Goal: Check status: Check status

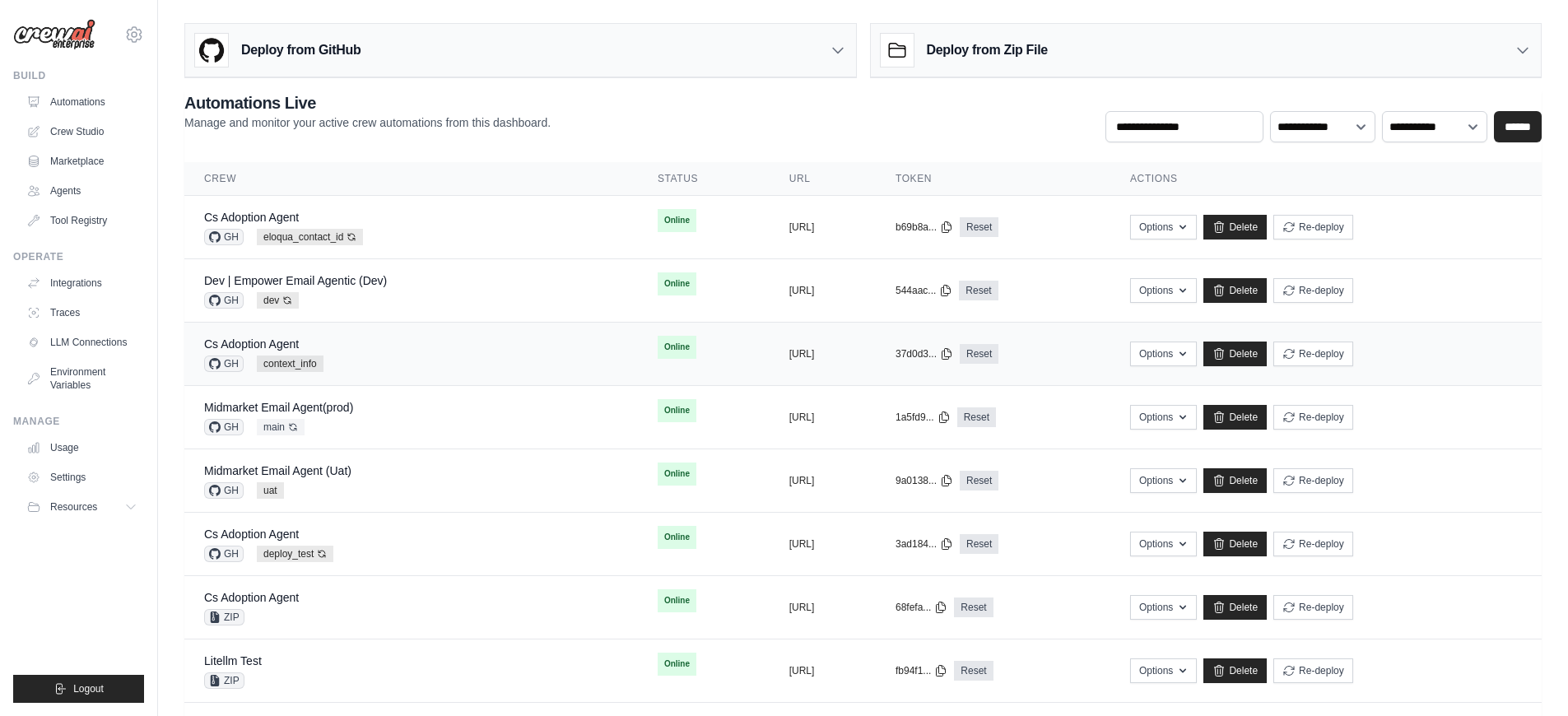
scroll to position [49, 0]
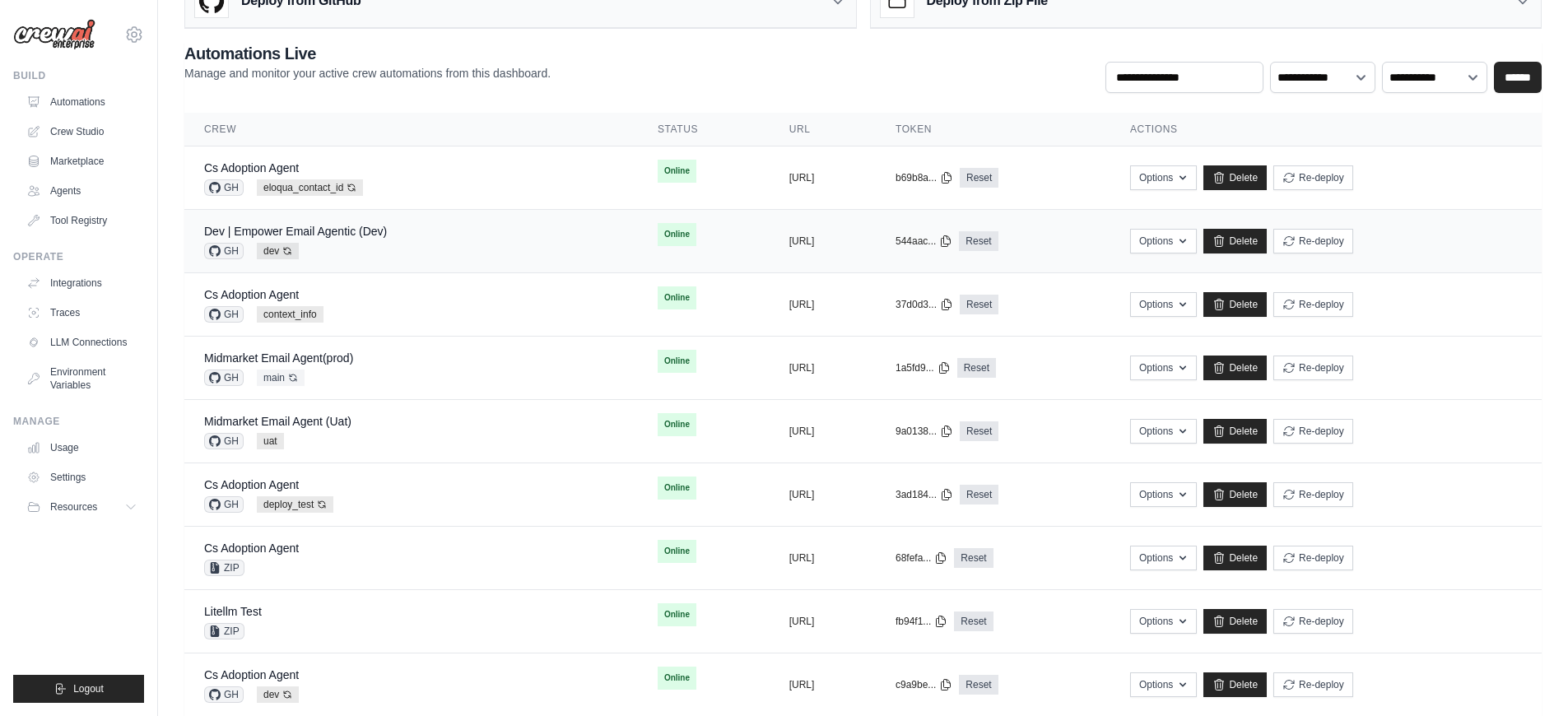
click at [381, 248] on div "GH dev Auto-deploy enabled" at bounding box center [295, 250] width 183 height 16
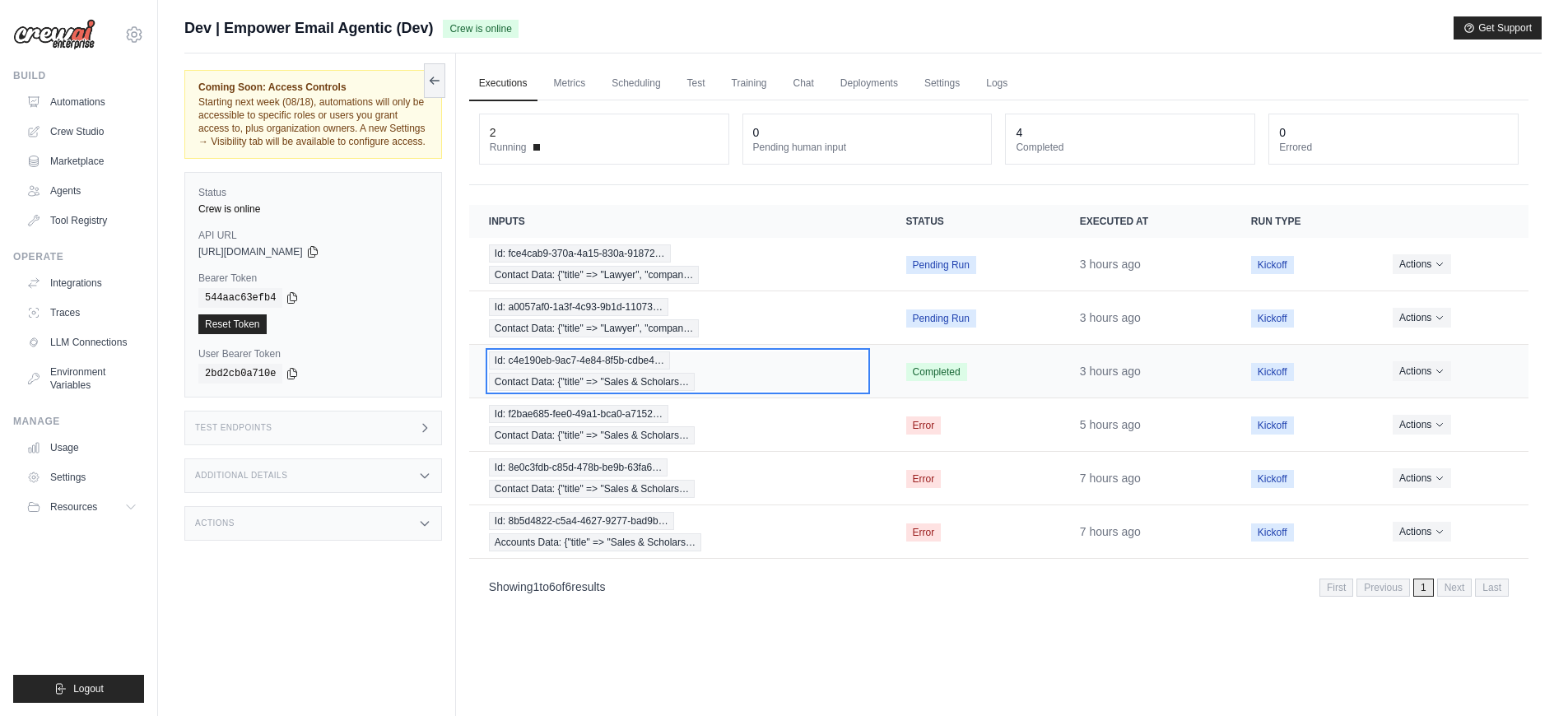
click at [780, 367] on div "Id: c4e190eb-9ac7-4e84-8f5b-cdbe4… Contact Data: {"title" => "Sales & Scholars…" at bounding box center [677, 371] width 378 height 40
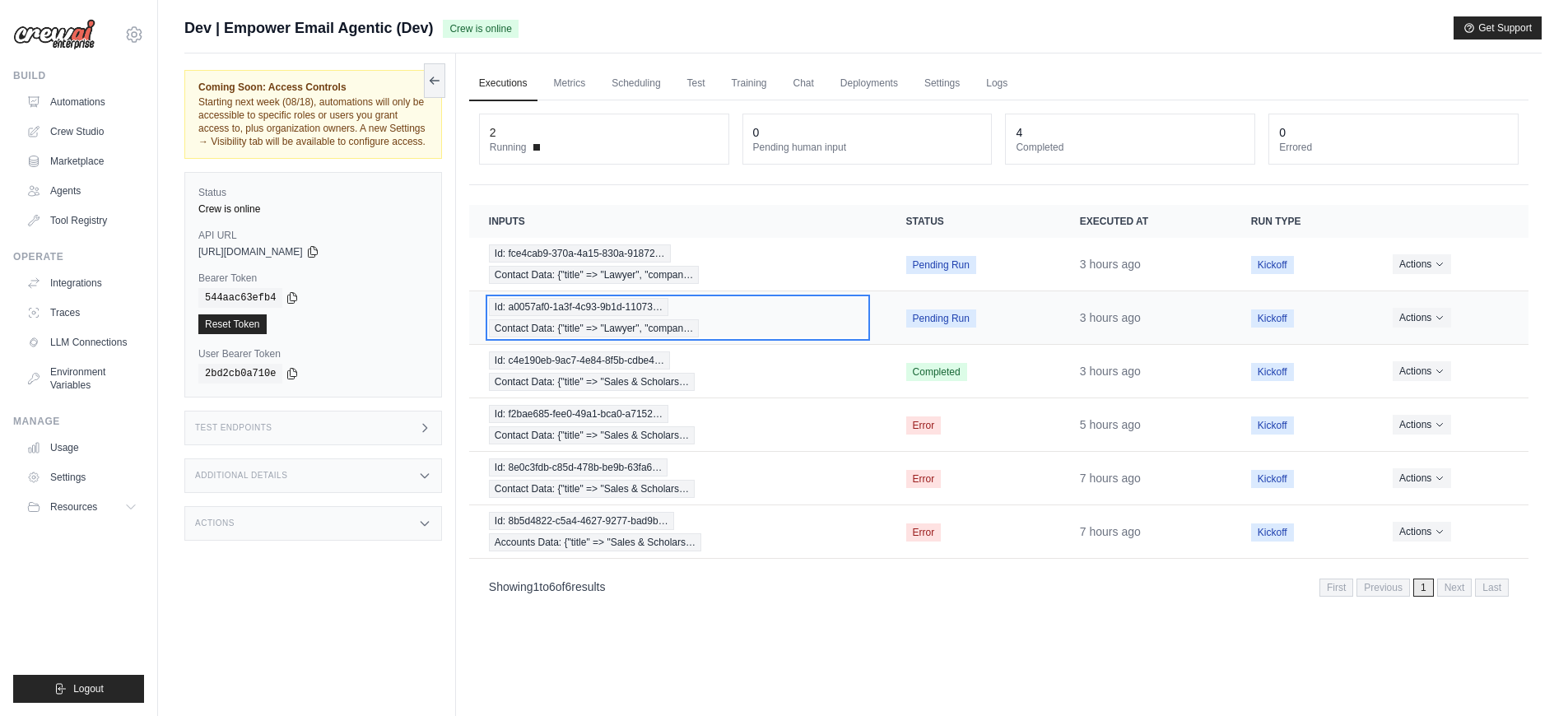
click at [814, 307] on div "Id: a0057af0-1a3f-4c93-9b1d-11073… Contact Data: {"title" => "Lawyer", "compan…" at bounding box center [677, 318] width 378 height 40
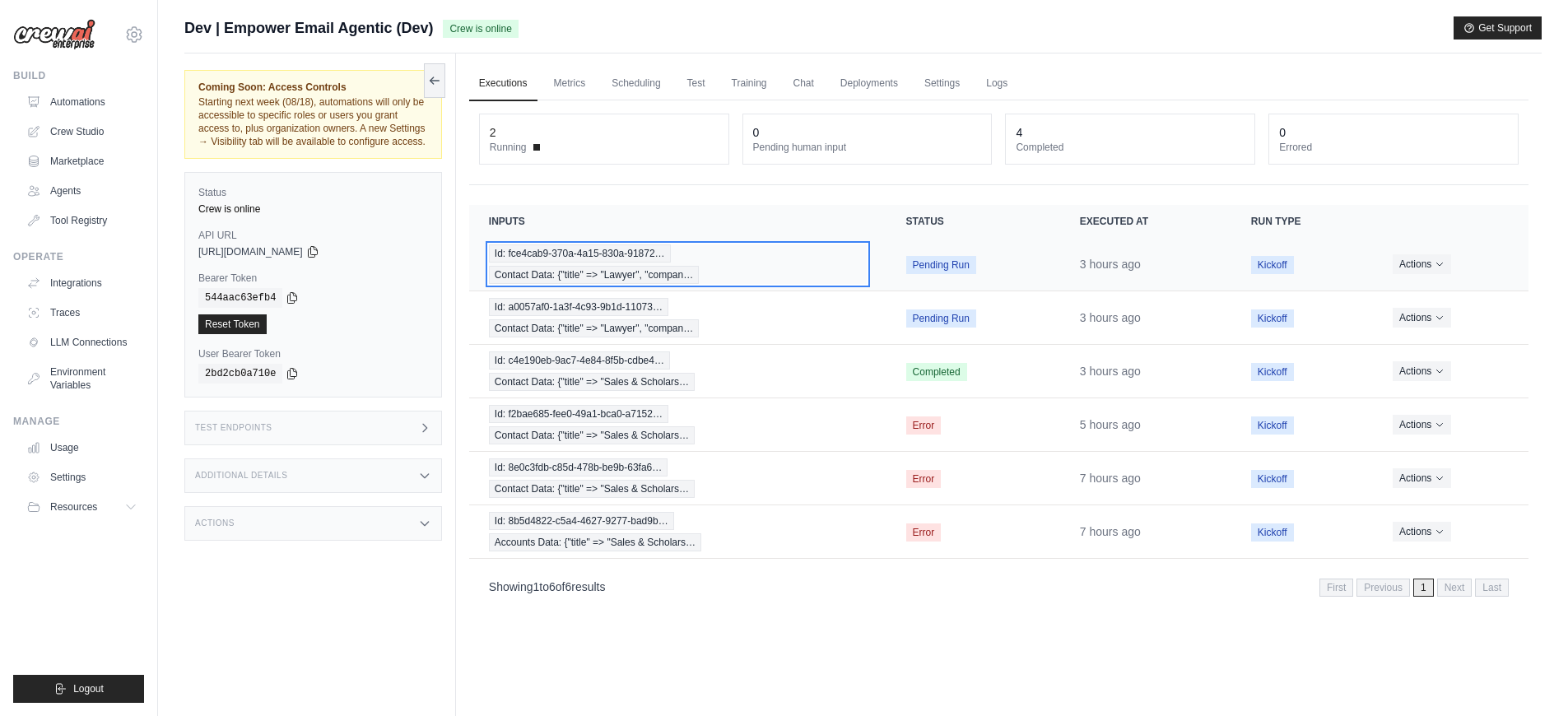
click at [841, 263] on div "Id: fce4cab9-370a-4a15-830a-91872… Contact Data: {"title" => "Lawyer", "compan…" at bounding box center [677, 264] width 378 height 40
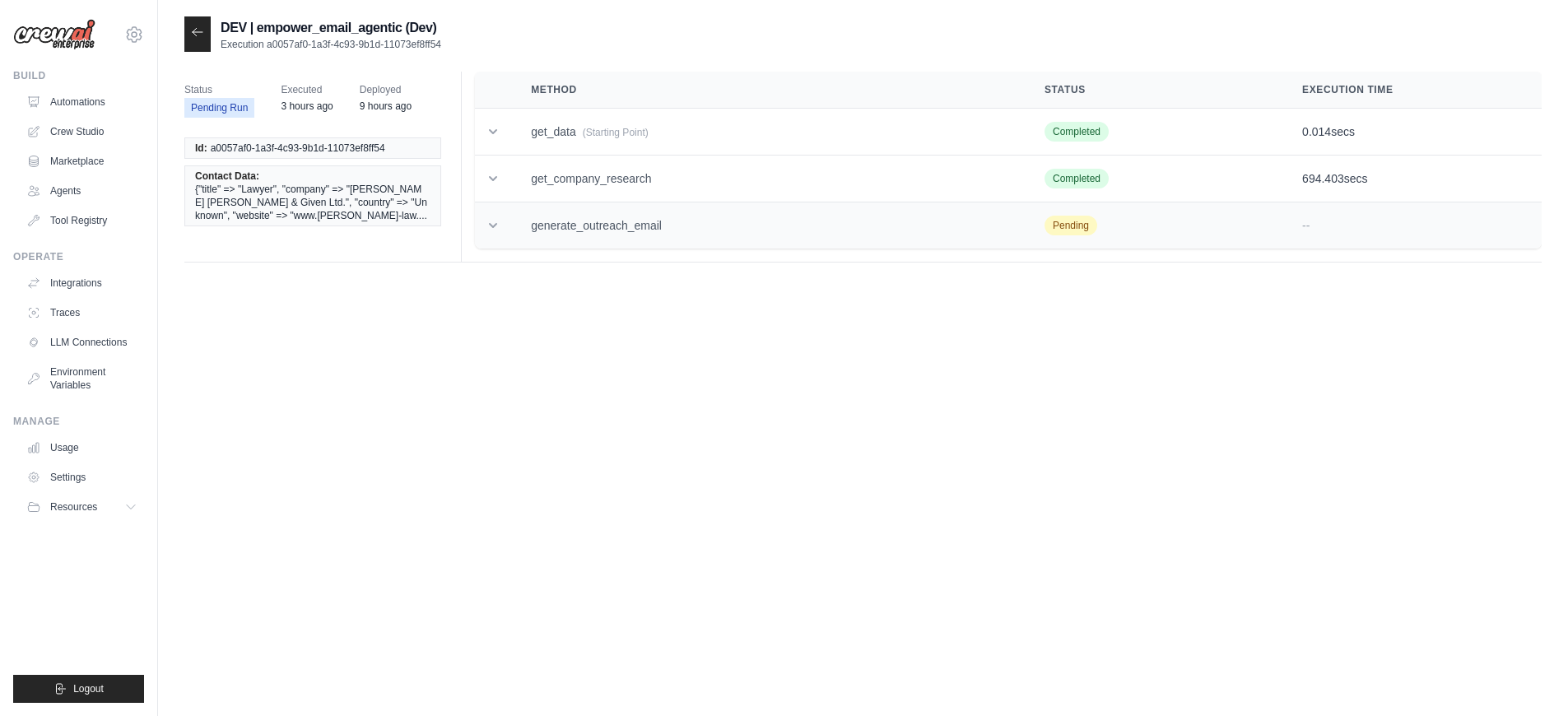
click at [651, 217] on td "generate_outreach_email" at bounding box center [768, 226] width 513 height 47
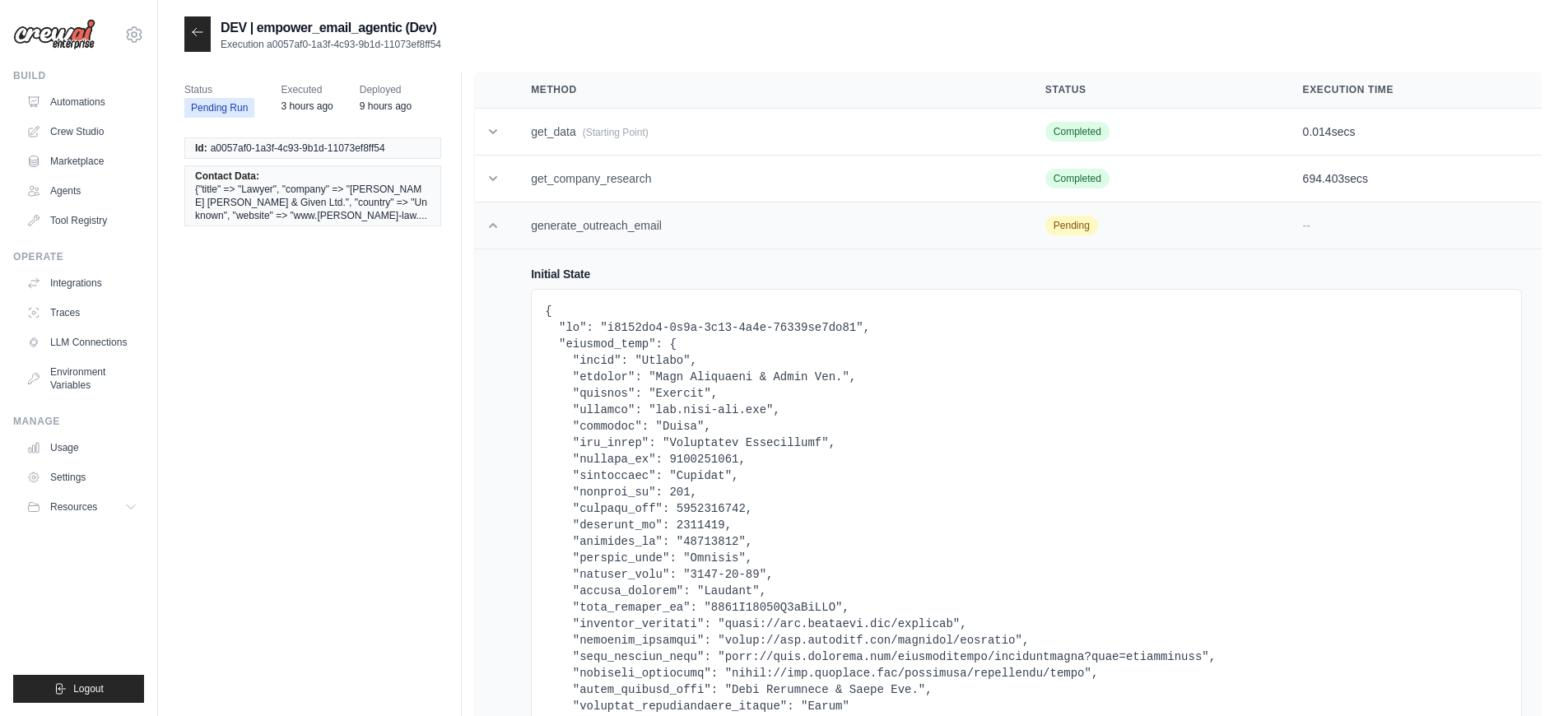
click at [651, 217] on td "generate_outreach_email" at bounding box center [768, 226] width 514 height 47
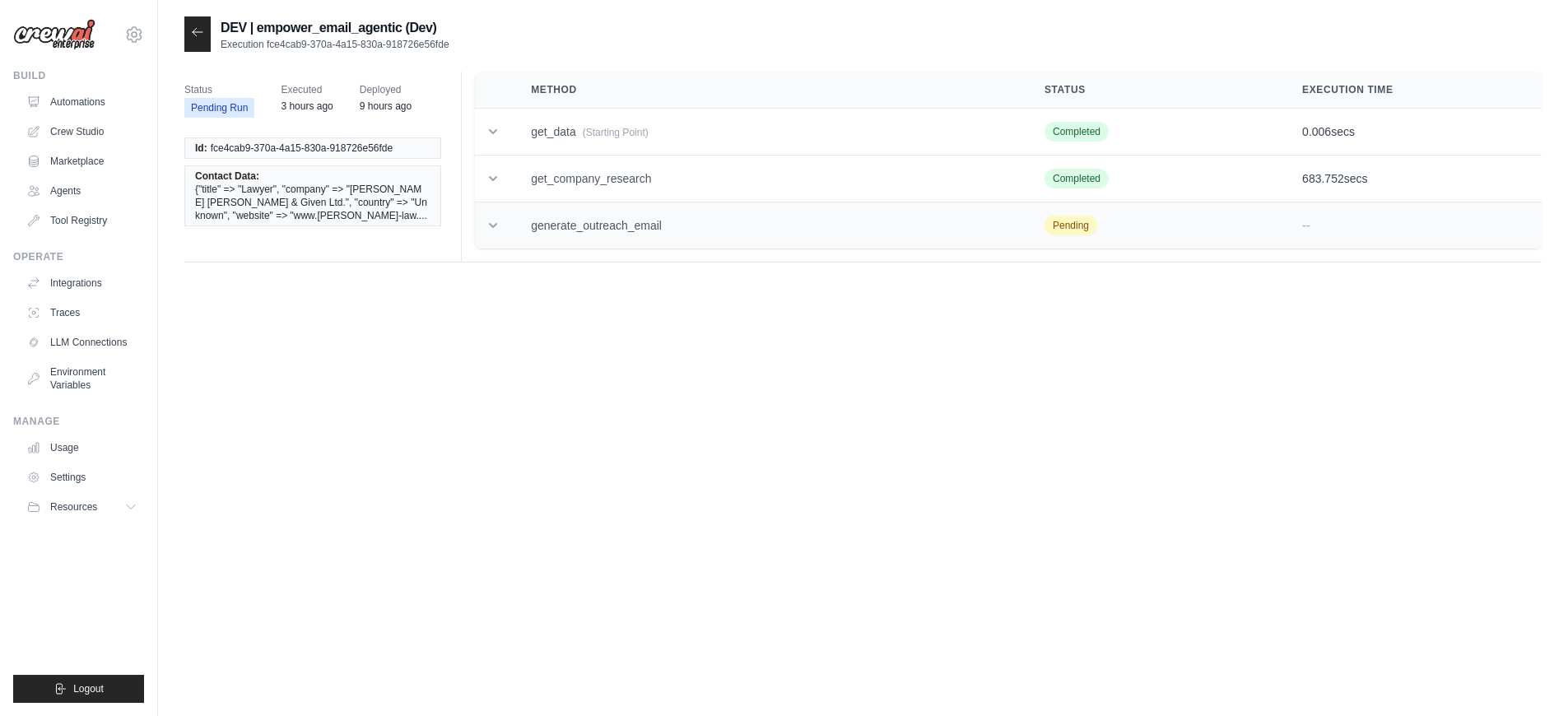
click at [634, 236] on td "generate_outreach_email" at bounding box center [768, 226] width 513 height 47
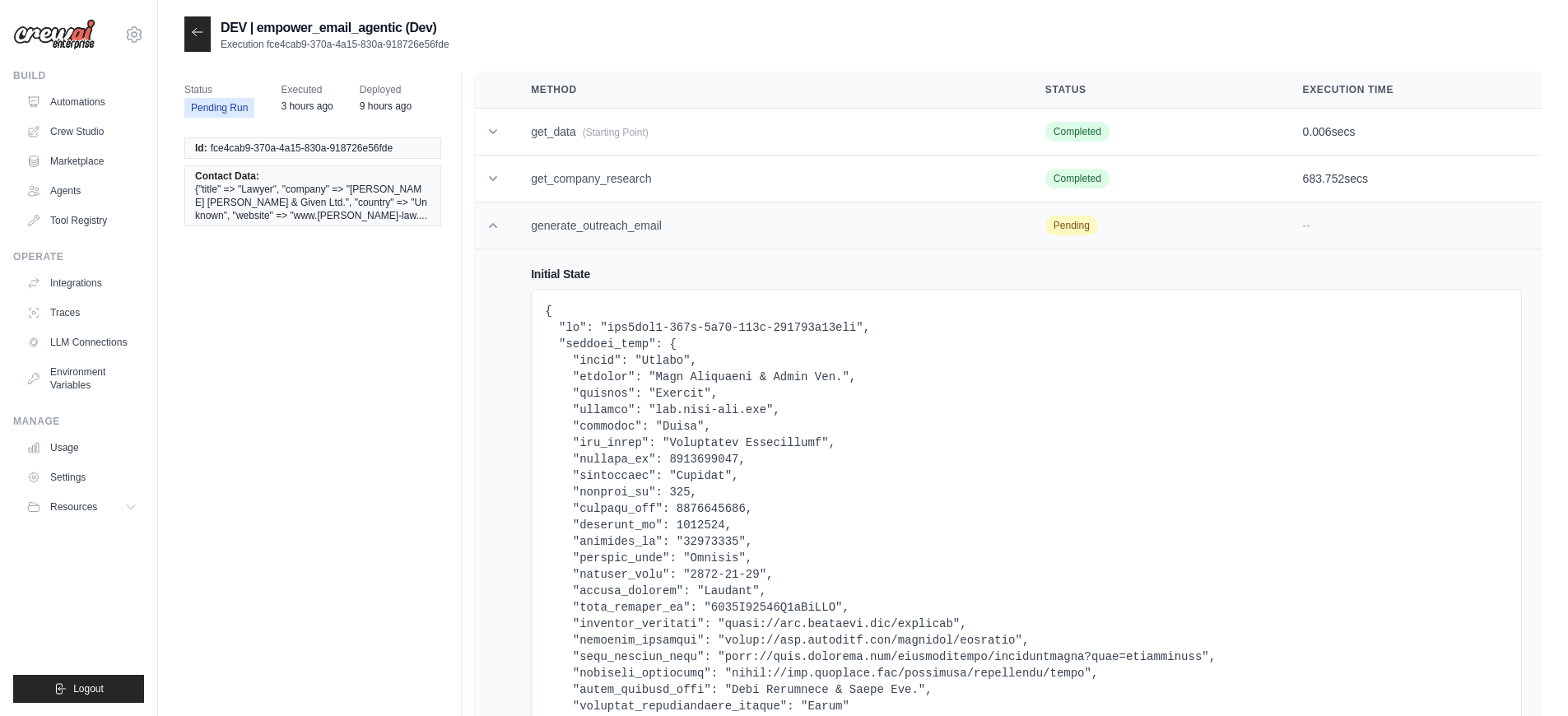
click at [494, 226] on icon at bounding box center [492, 225] width 9 height 5
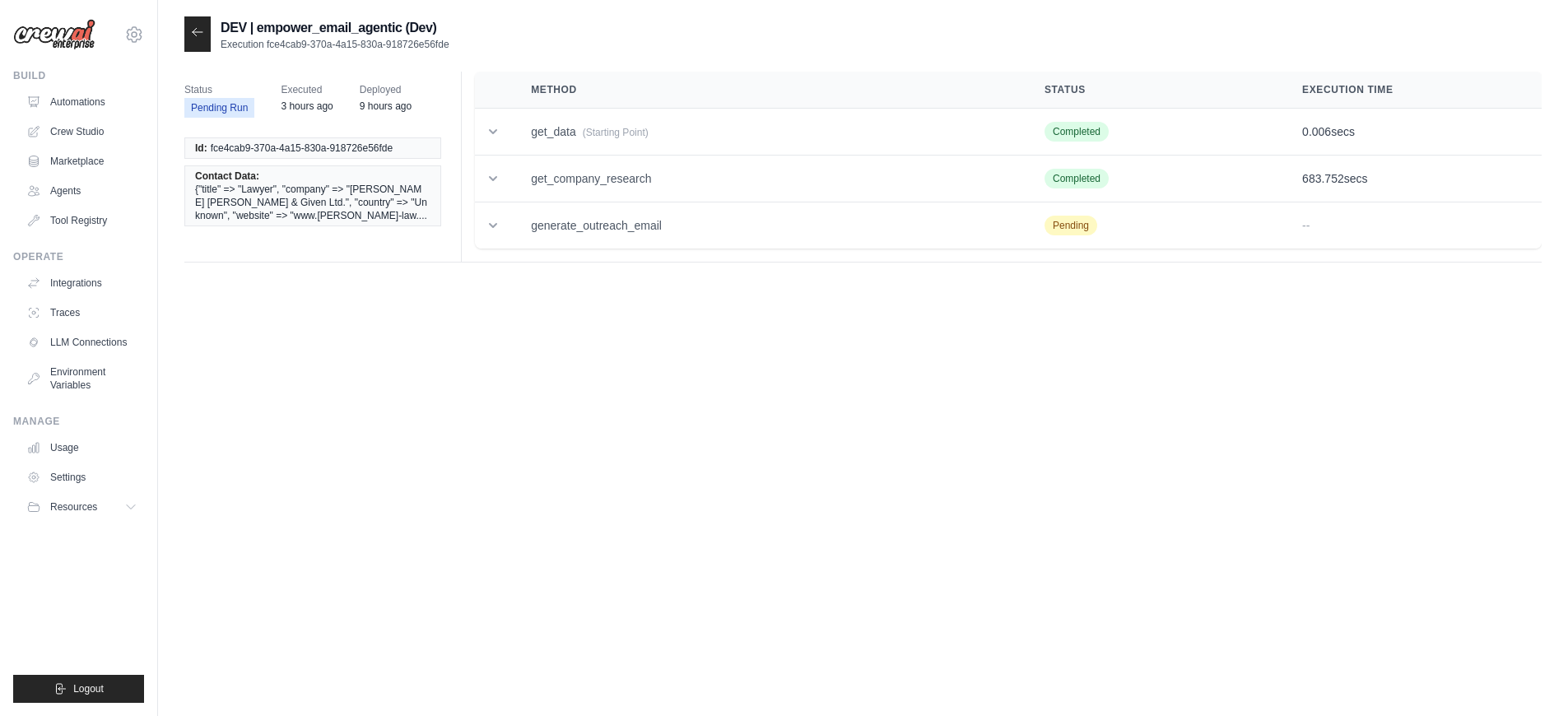
drag, startPoint x: 461, startPoint y: 47, endPoint x: 265, endPoint y: 42, distance: 196.1
click at [265, 42] on div "DEV | empower_email_agentic (Dev) Execution fce4cab9-370a-4a15-830a-918726e56fde" at bounding box center [863, 33] width 1357 height 35
copy p "fce4cab9-370a-4a15-830a-918726e56fde"
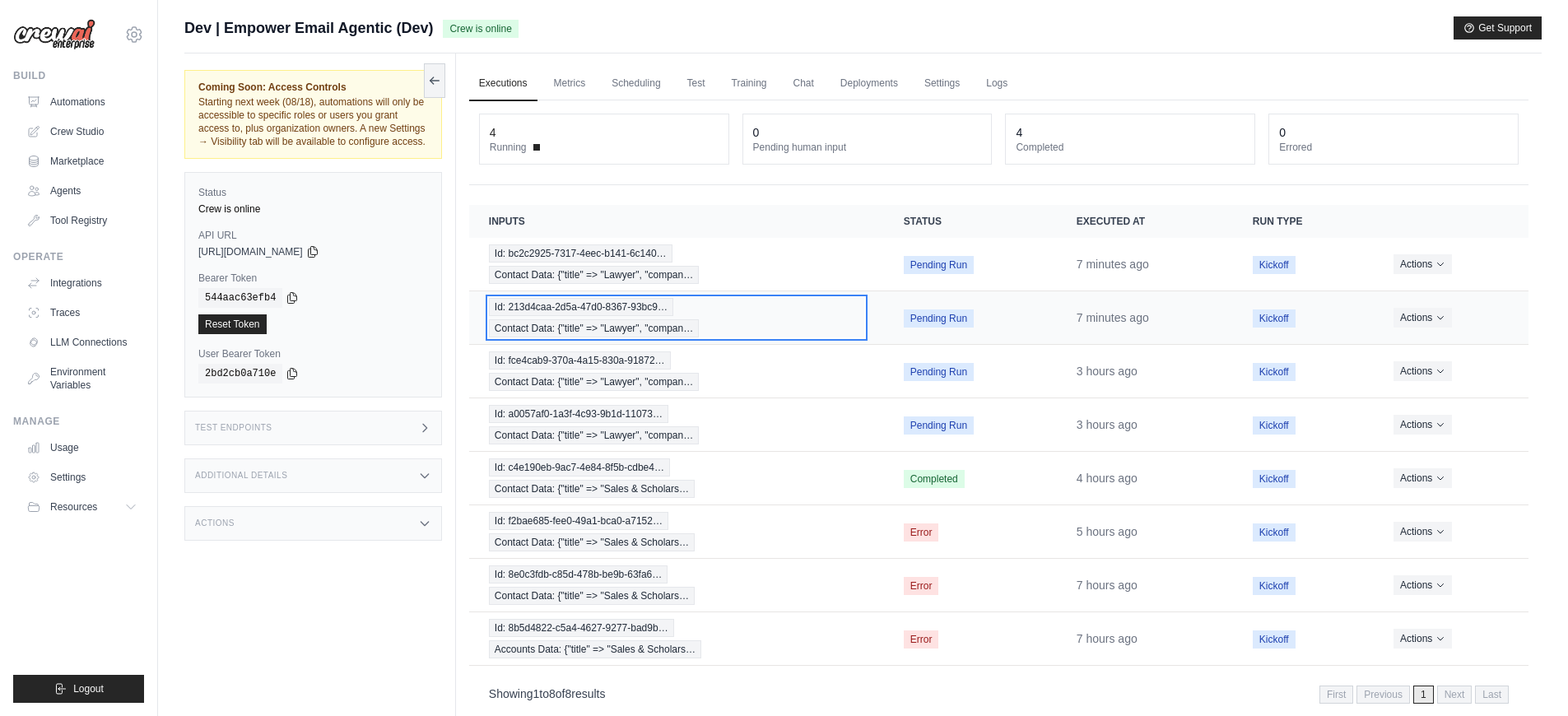
click at [759, 332] on div "Id: 213d4caa-2d5a-47d0-8367-93bc9… Contact Data: {"title" => "Lawyer", "compan…" at bounding box center [676, 318] width 375 height 40
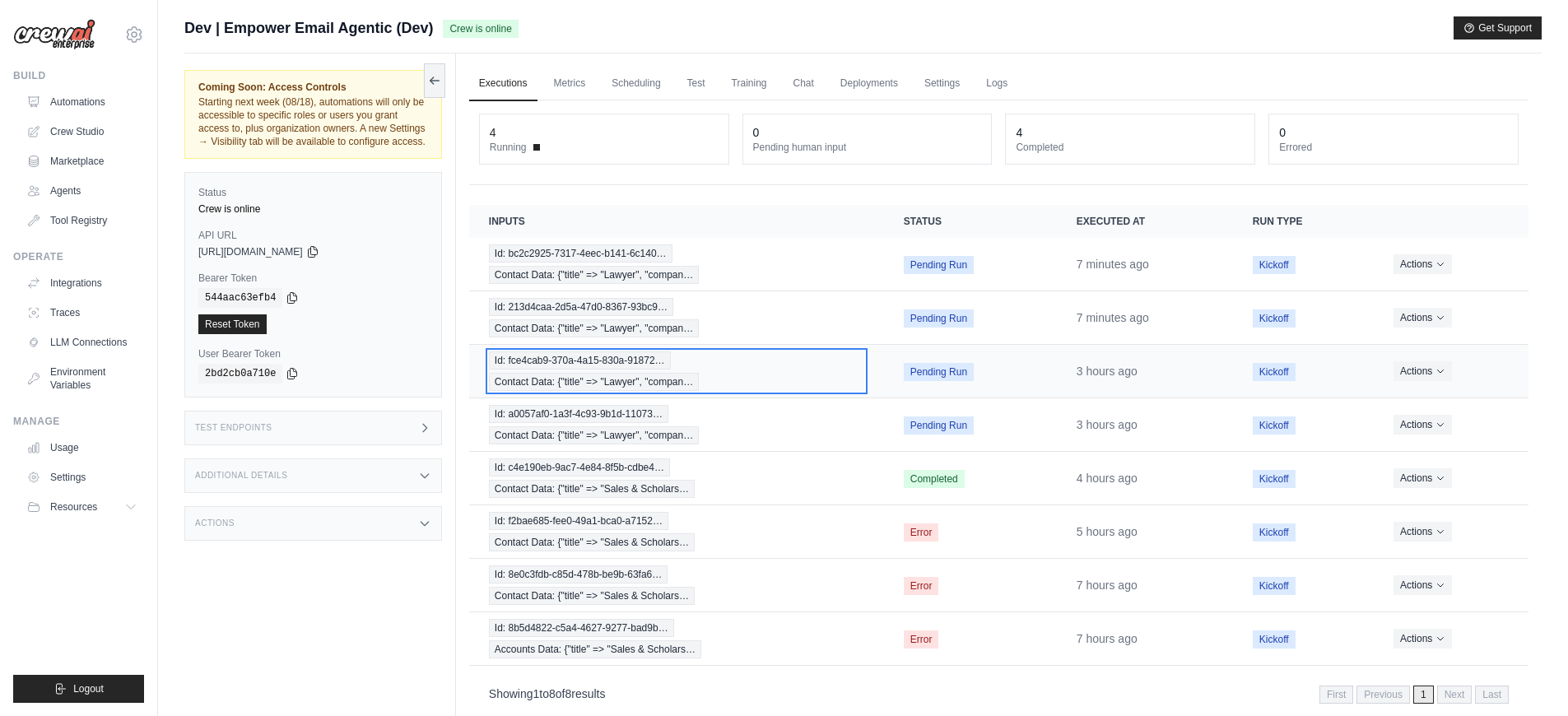
click at [782, 367] on div "Id: fce4cab9-370a-4a15-830a-91872… Contact Data: {"title" => "Lawyer", "compan…" at bounding box center [676, 371] width 375 height 40
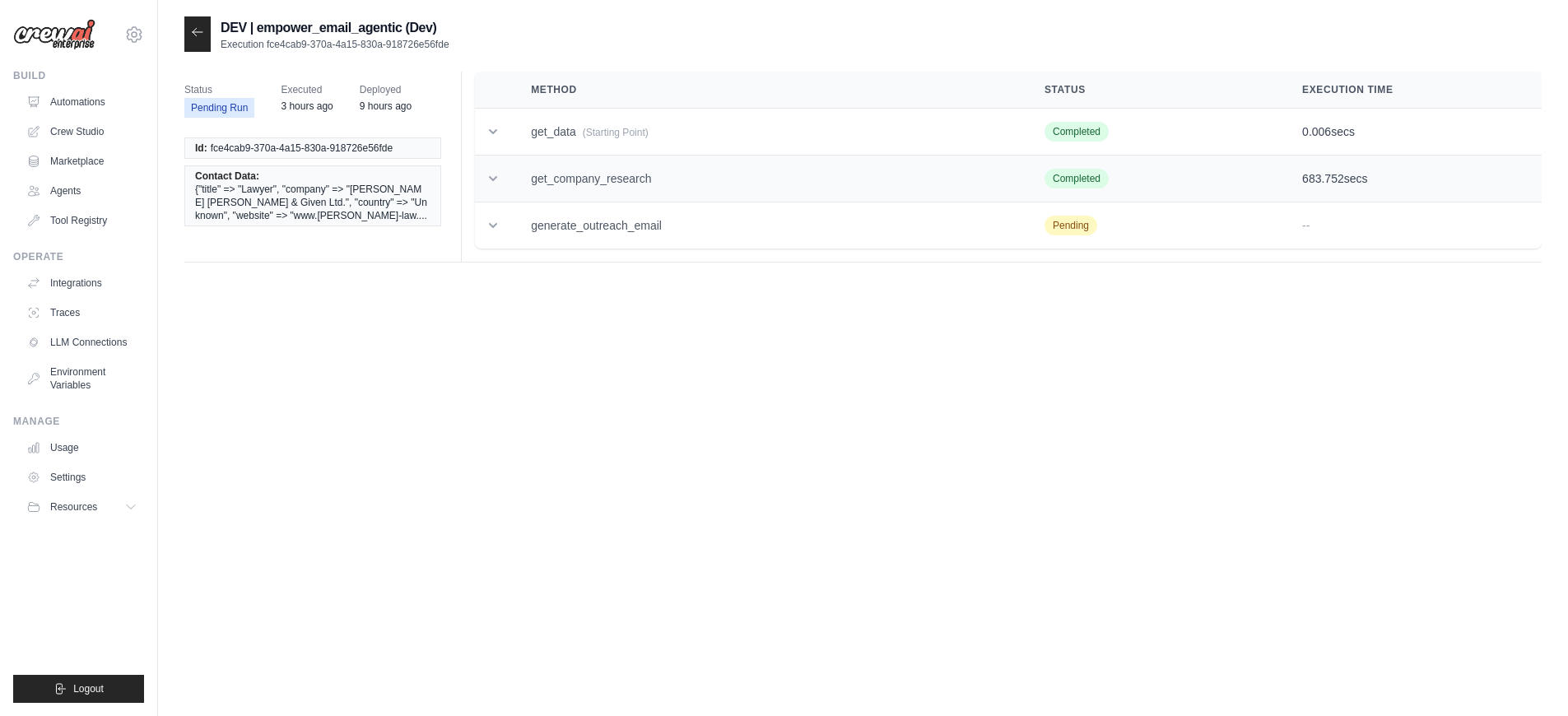
click at [867, 198] on td "get_company_research" at bounding box center [768, 179] width 513 height 47
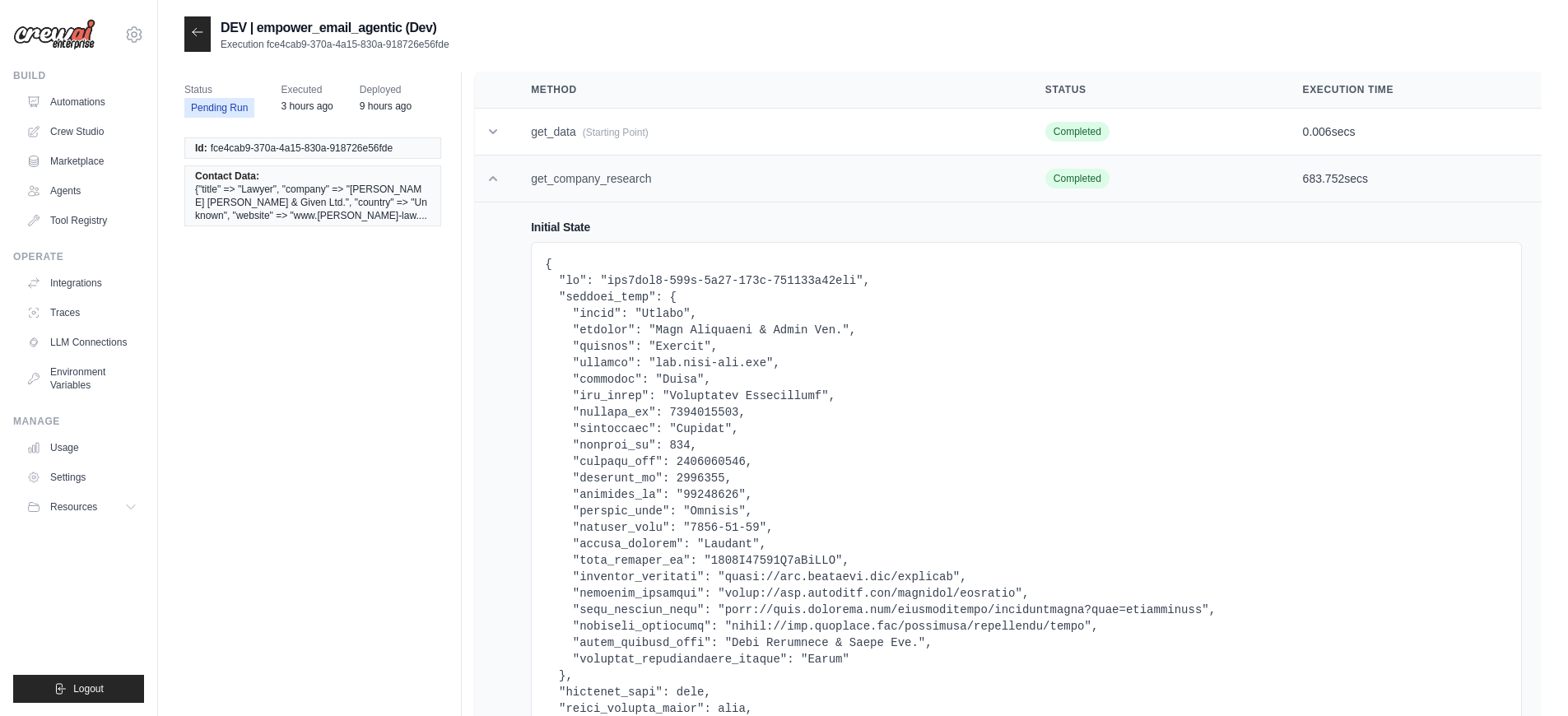
click at [867, 198] on td "get_company_research" at bounding box center [768, 179] width 514 height 47
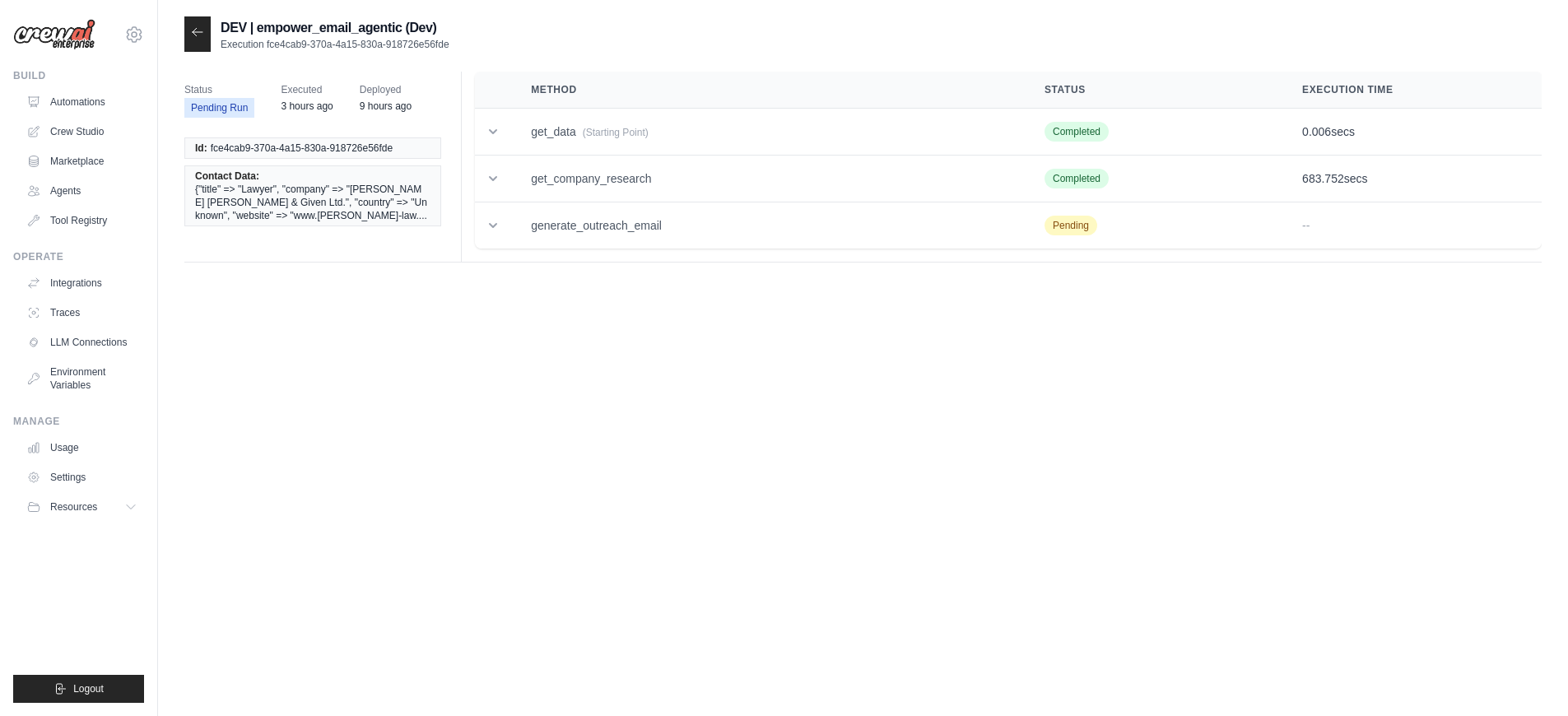
click at [198, 48] on div at bounding box center [198, 33] width 27 height 35
click at [200, 13] on main "DEV | empower_email_agentic (Dev) Execution fce4cab9-370a-4a15-830a-918726e56fd…" at bounding box center [863, 374] width 1410 height 749
click at [201, 44] on div at bounding box center [198, 33] width 27 height 35
click at [199, 41] on div at bounding box center [198, 33] width 27 height 35
click at [197, 32] on icon at bounding box center [197, 32] width 9 height 8
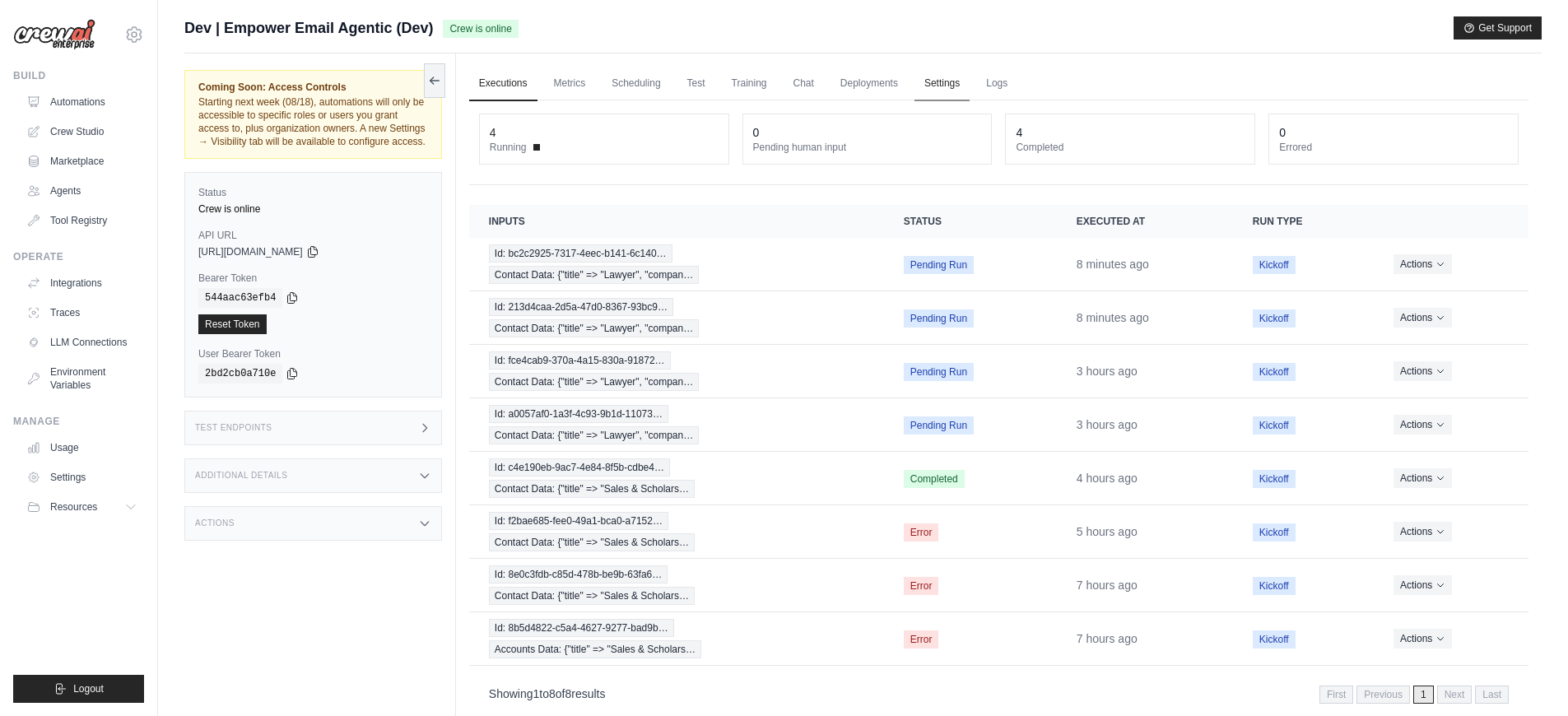
click at [934, 89] on link "Settings" at bounding box center [942, 83] width 55 height 35
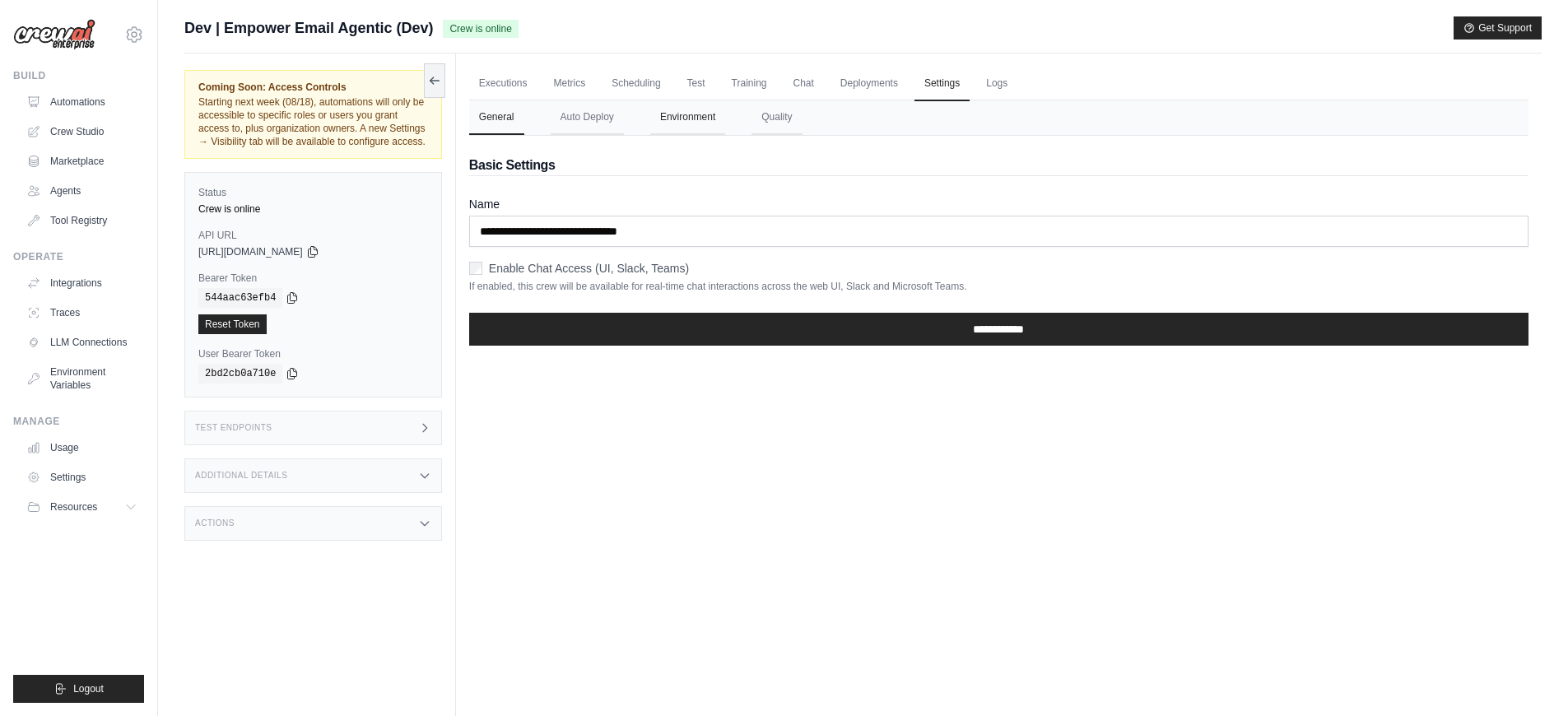
click at [655, 128] on button "Environment" at bounding box center [687, 117] width 75 height 35
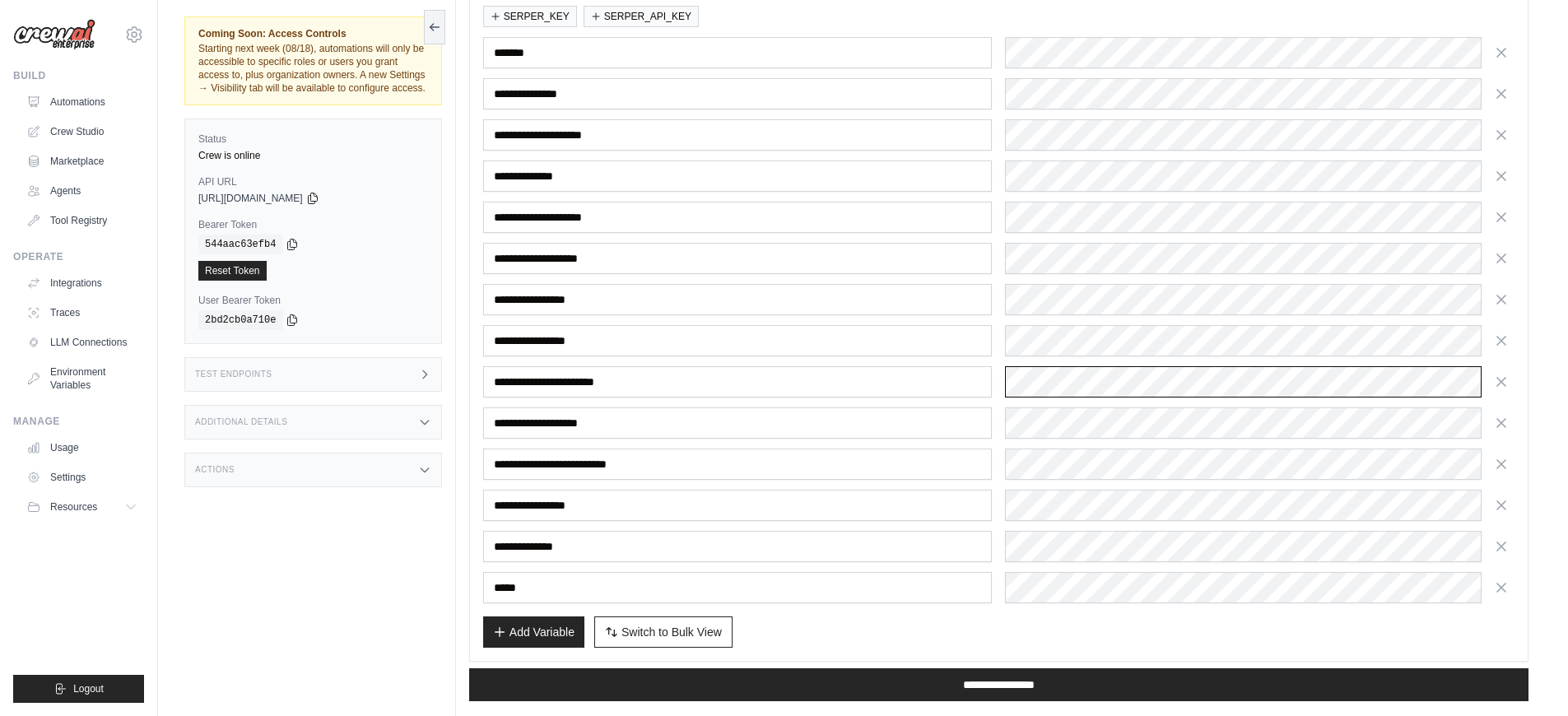
scroll to position [264, 0]
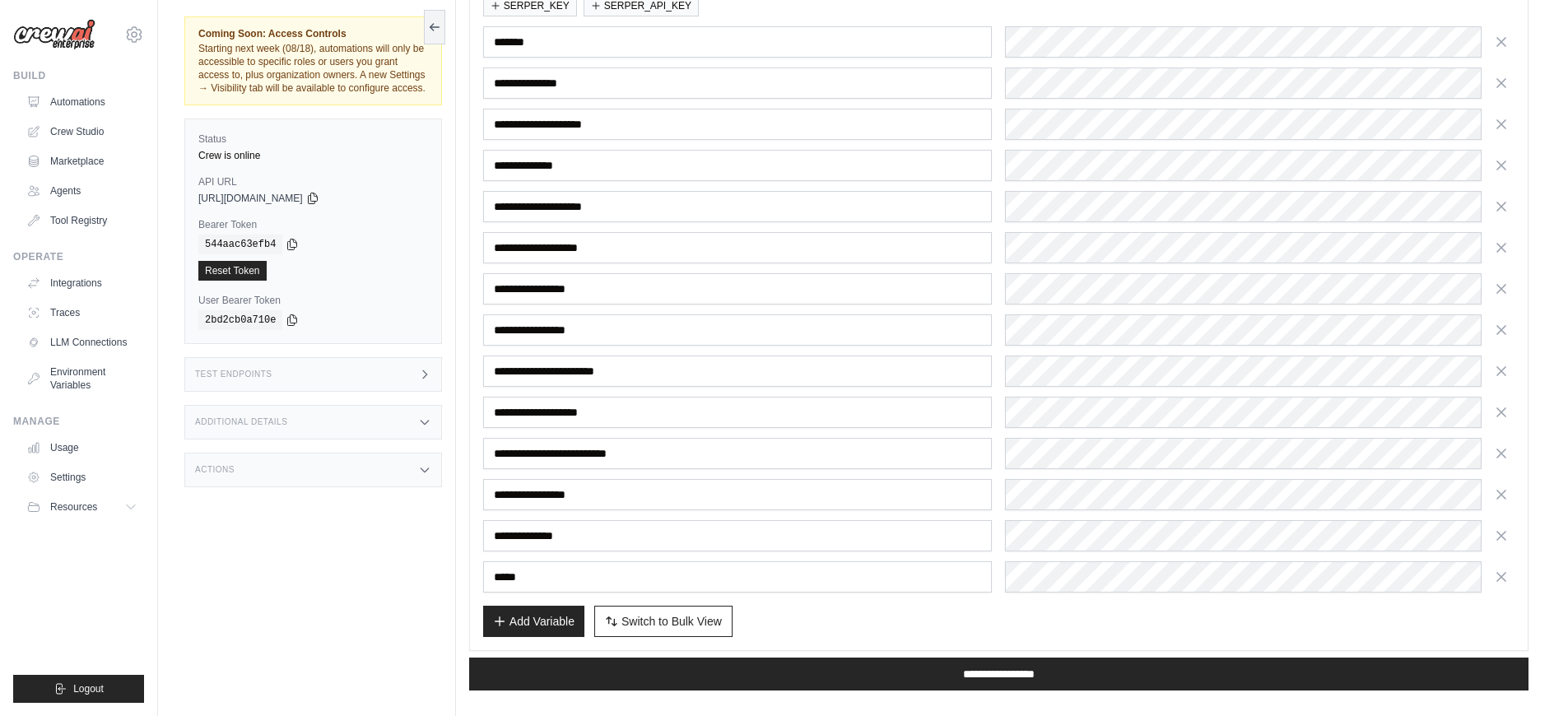
click at [927, 632] on div "Add Variable Switch to Bulk View Switch to Table View" at bounding box center [998, 621] width 1031 height 31
click at [1143, 625] on div "Add Variable Switch to Bulk View Switch to Table View" at bounding box center [998, 621] width 1031 height 31
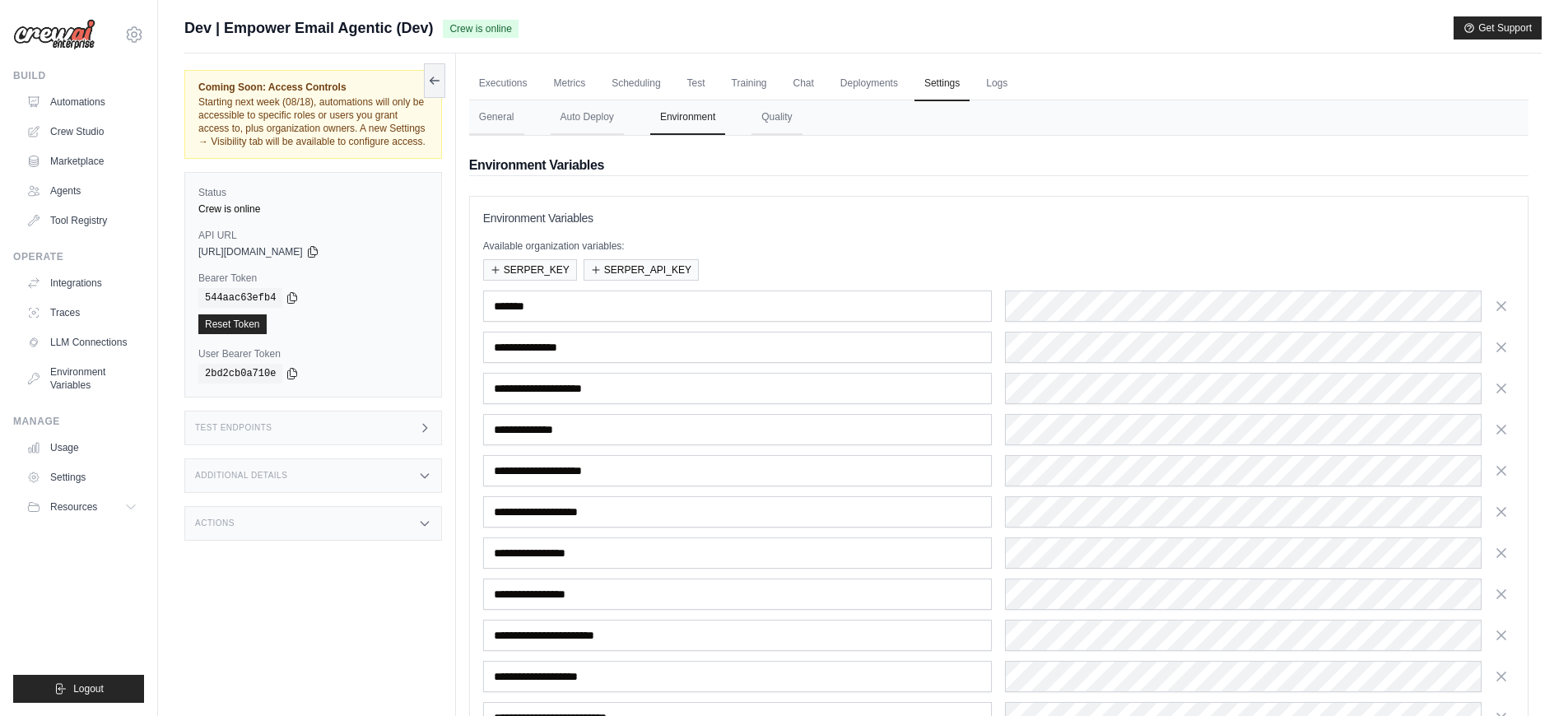
scroll to position [281, 0]
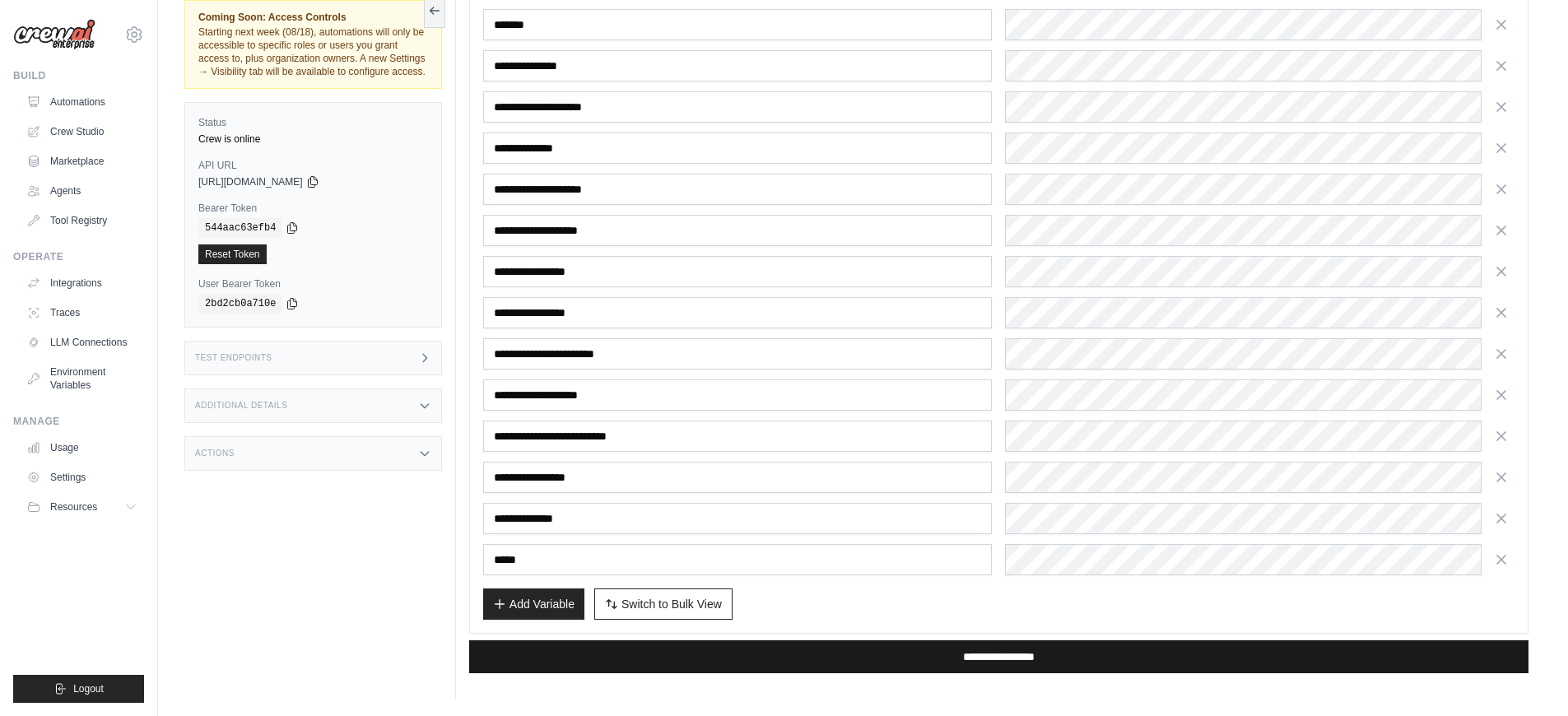
click at [904, 659] on input "**********" at bounding box center [998, 656] width 1060 height 33
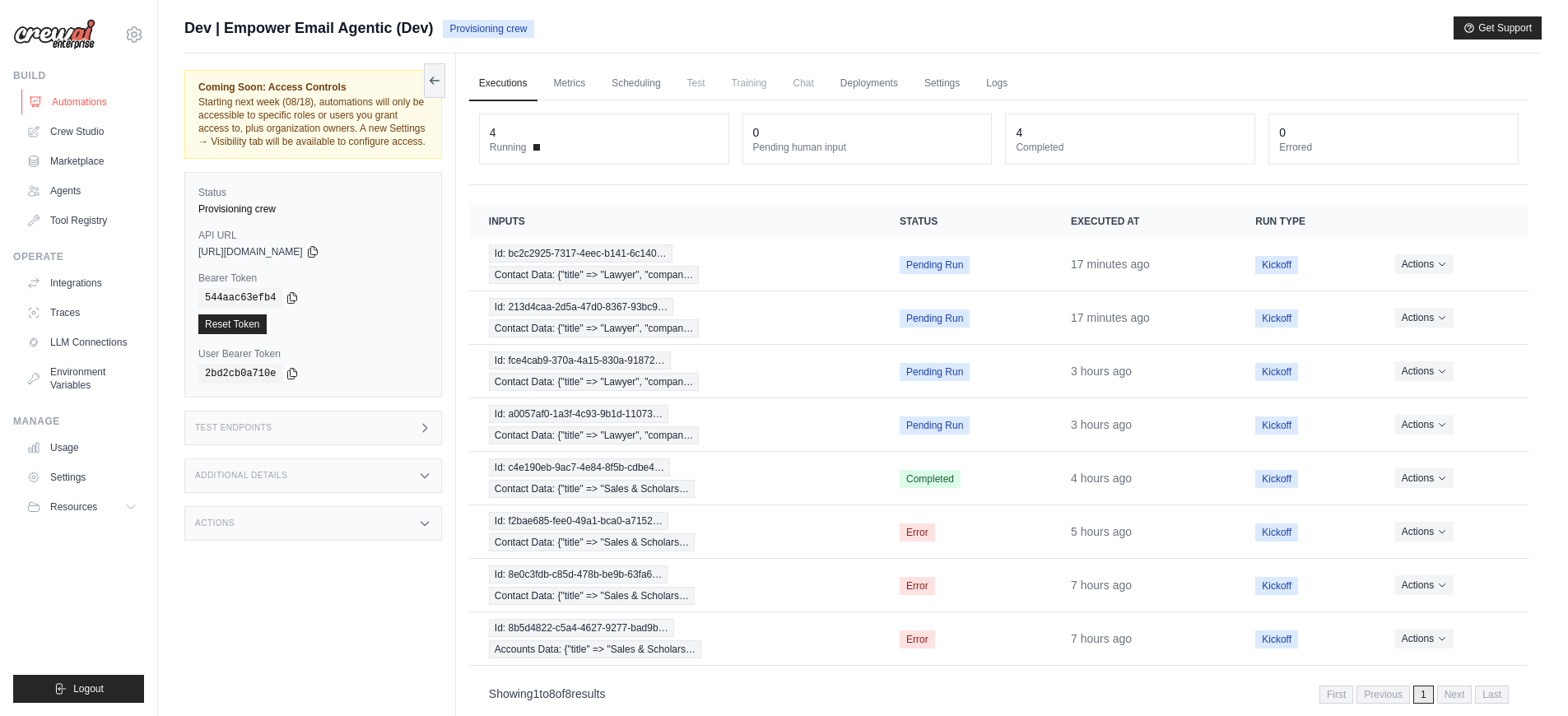
click at [110, 98] on link "Automations" at bounding box center [83, 102] width 124 height 27
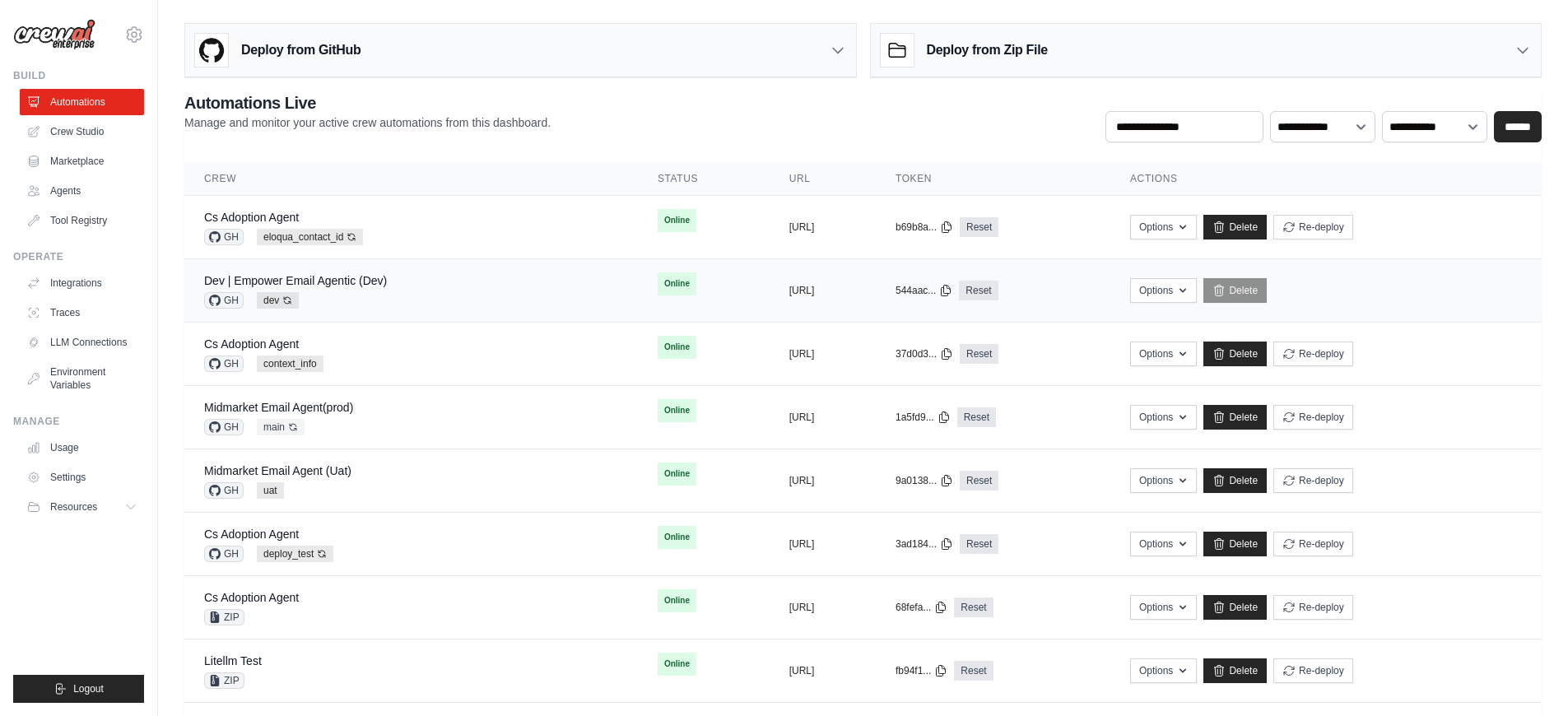
click at [400, 277] on div "Dev | Empower Email Agentic (Dev) GH dev Auto-deploy enabled" at bounding box center [411, 291] width 414 height 36
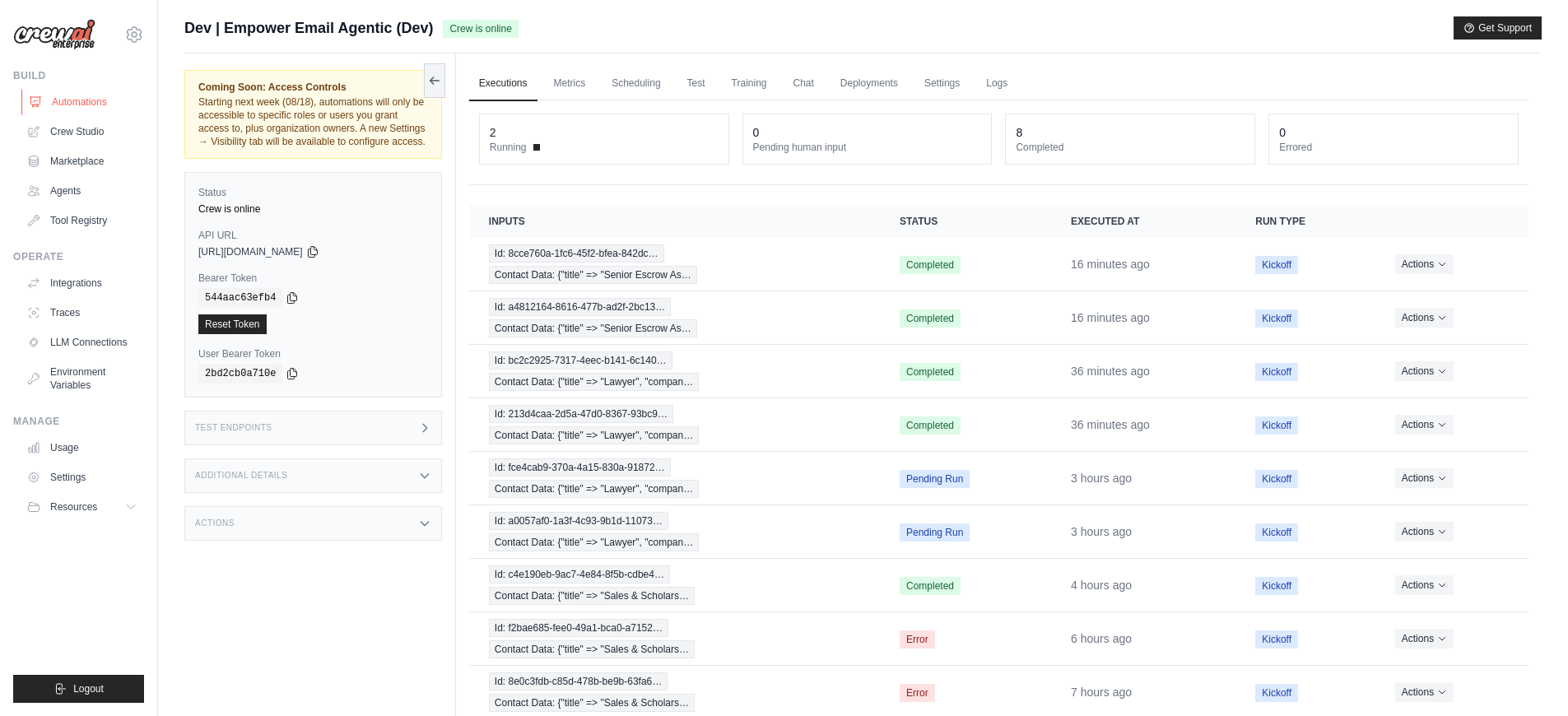
click at [85, 111] on link "Automations" at bounding box center [83, 102] width 124 height 27
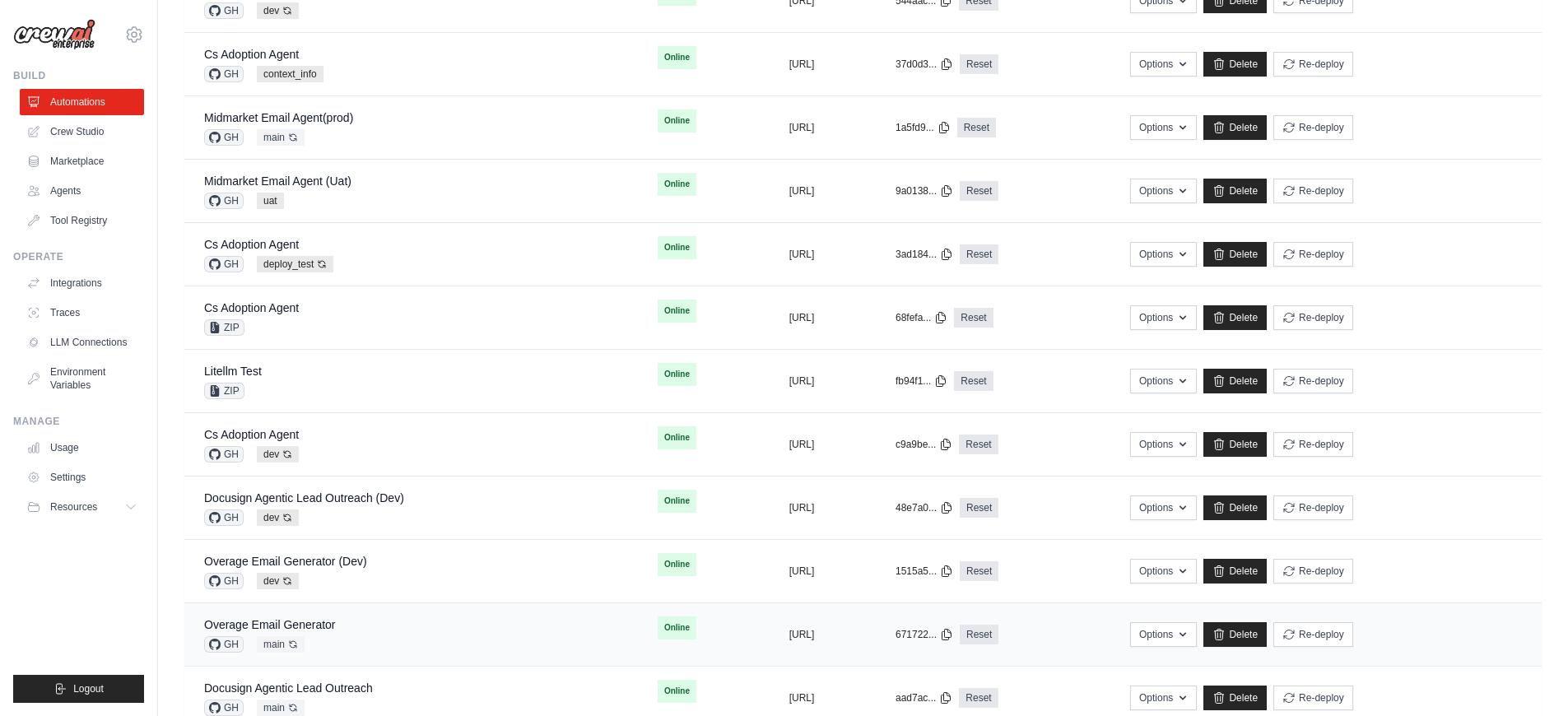
scroll to position [312, 0]
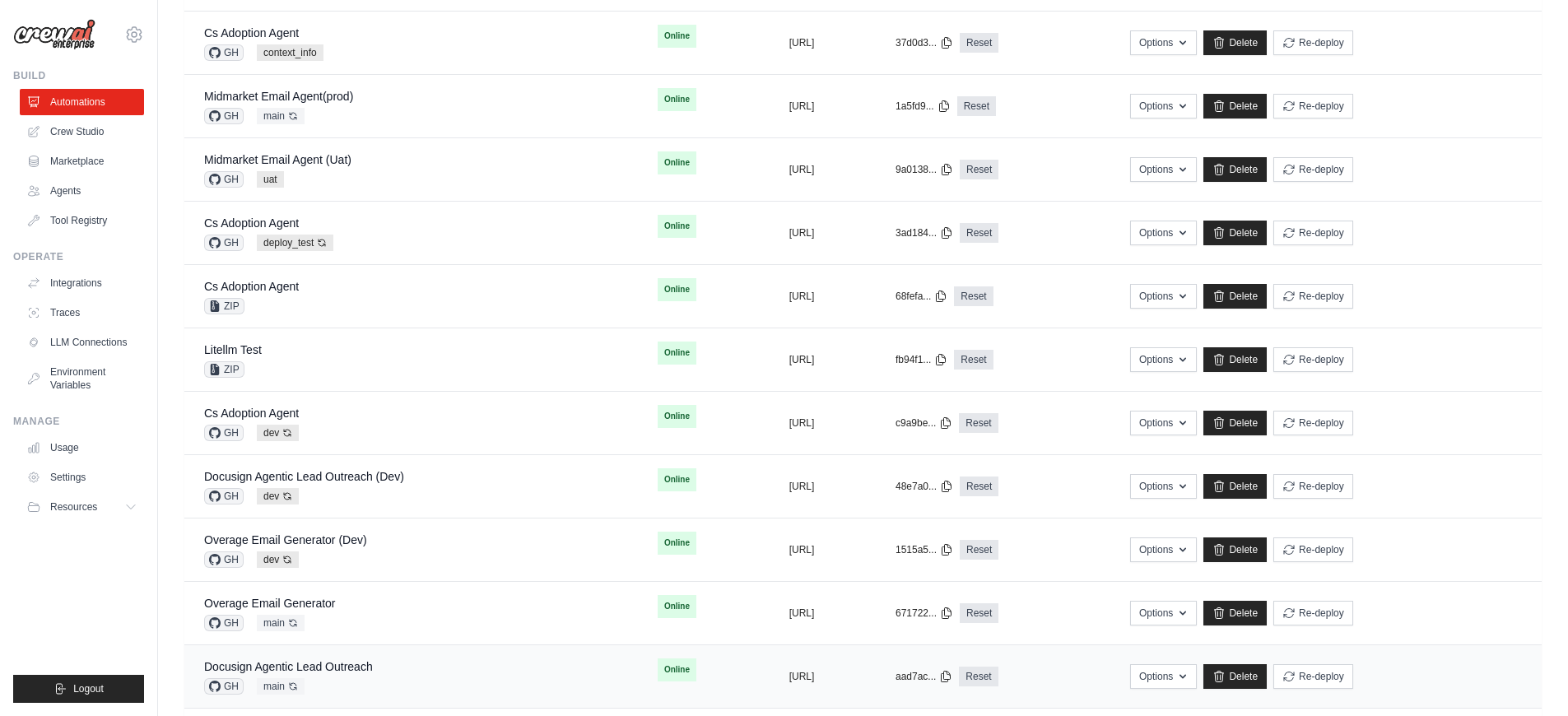
click at [411, 661] on div "Docusign Agentic Lead Outreach GH main Auto-deploy enabled" at bounding box center [411, 676] width 414 height 36
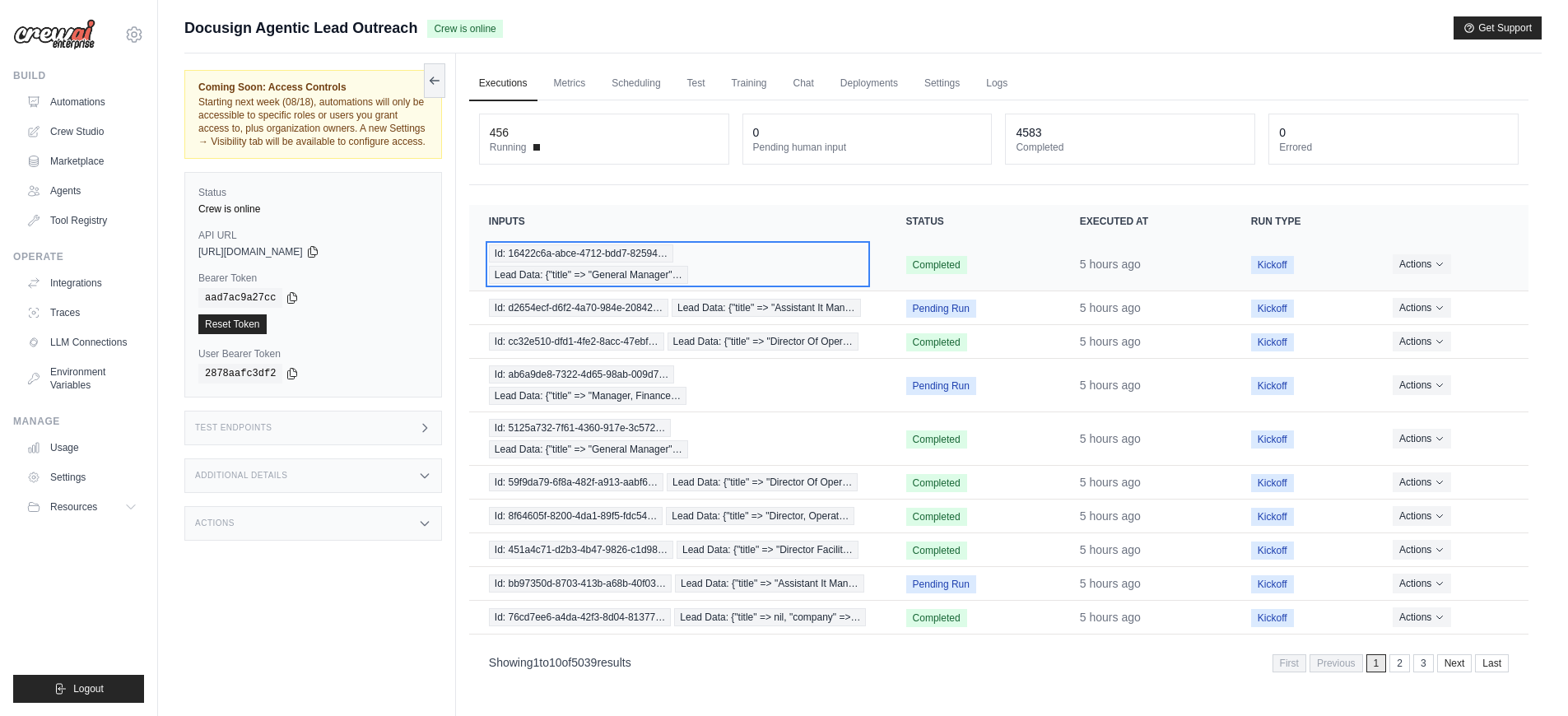
click at [780, 272] on div "Id: 16422c6a-abce-4712-bdd7-82594… Lead Data: {"title" => "General Manager"…" at bounding box center [677, 264] width 378 height 40
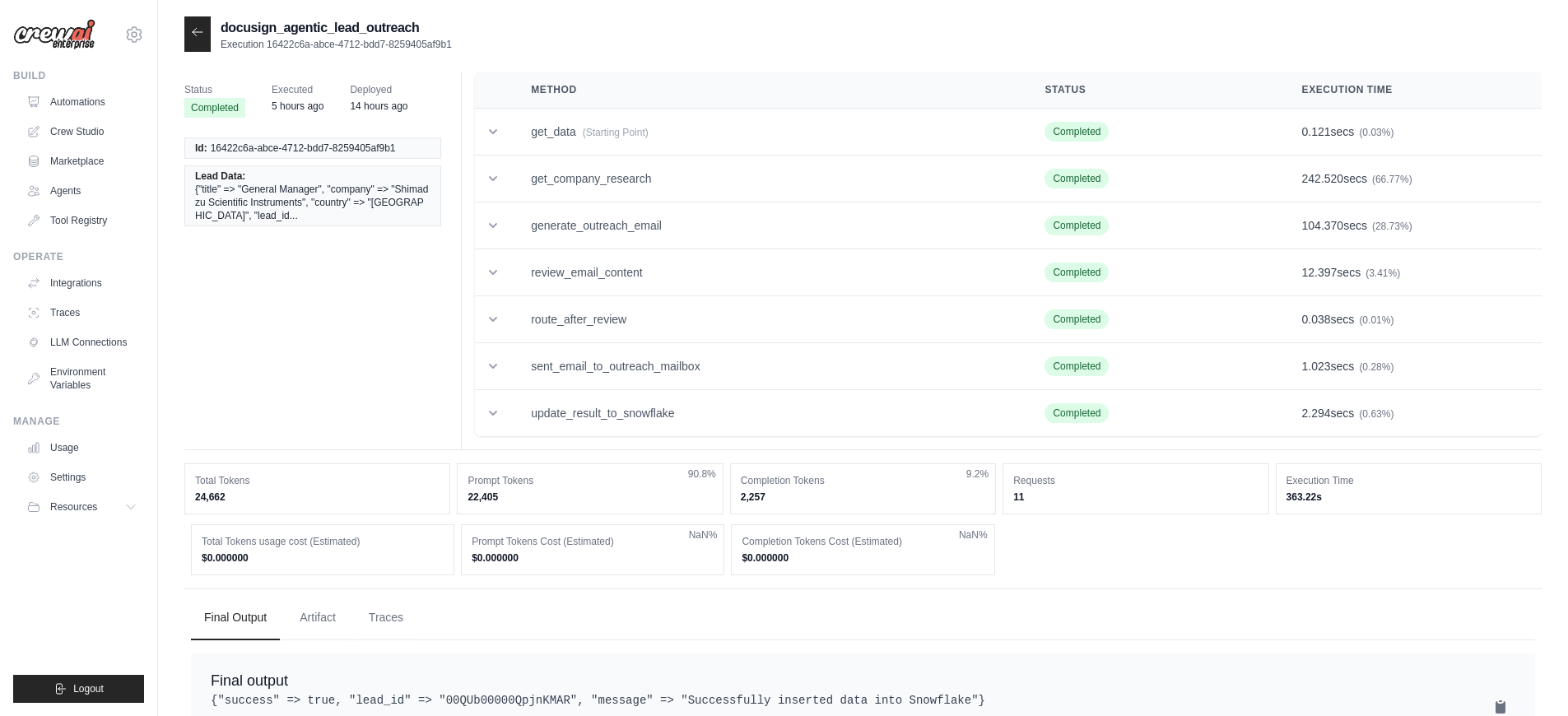
click at [368, 149] on span "16422c6a-abce-4712-bdd7-8259405af9b1" at bounding box center [303, 148] width 186 height 13
click at [393, 153] on span "16422c6a-abce-4712-bdd7-8259405af9b1" at bounding box center [303, 148] width 186 height 13
drag, startPoint x: 401, startPoint y: 149, endPoint x: 213, endPoint y: 146, distance: 188.0
click at [213, 146] on li "Id: 16422c6a-abce-4712-bdd7-8259405af9b1" at bounding box center [312, 148] width 257 height 22
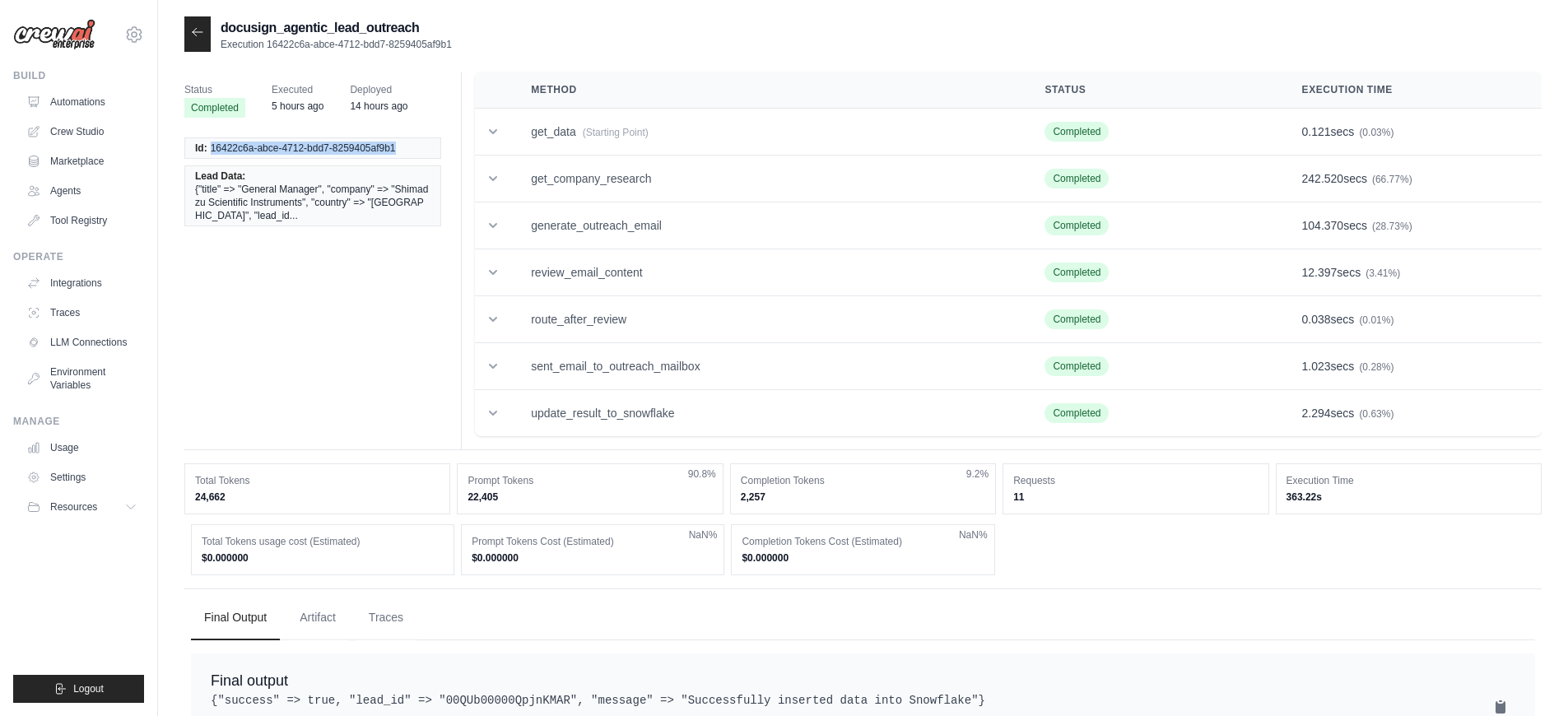
copy span "16422c6a-abce-4712-bdd7-8259405af9b1"
